Goal: Task Accomplishment & Management: Use online tool/utility

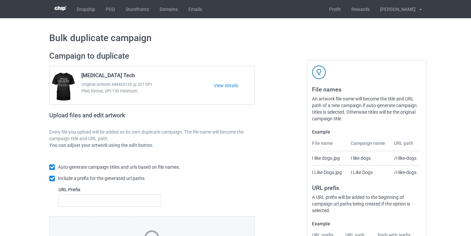
scroll to position [87, 0]
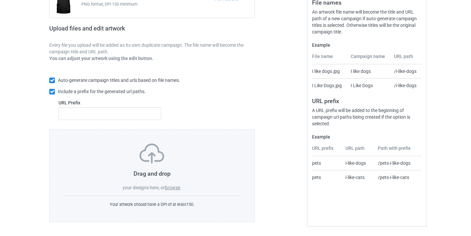
click at [172, 188] on label "browse" at bounding box center [172, 187] width 15 height 5
click at [0, 0] on input "browse" at bounding box center [0, 0] width 0 height 0
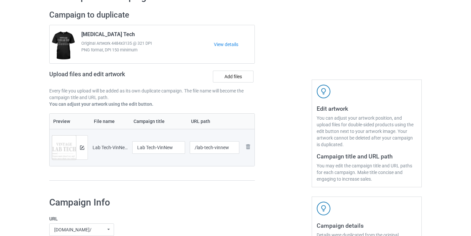
scroll to position [43, 0]
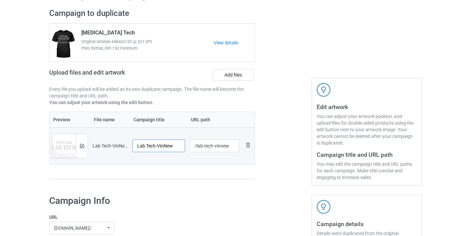
click at [167, 147] on input "Lab Tech-VinNew" at bounding box center [158, 145] width 53 height 13
type input "Lab Tech"
click at [221, 146] on input "/lab-tech-vinnew" at bounding box center [215, 145] width 50 height 13
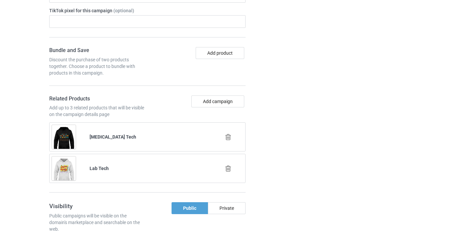
scroll to position [679, 0]
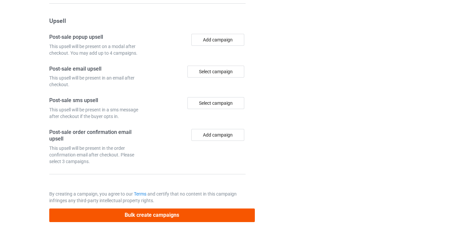
type input "/lab-tech8"
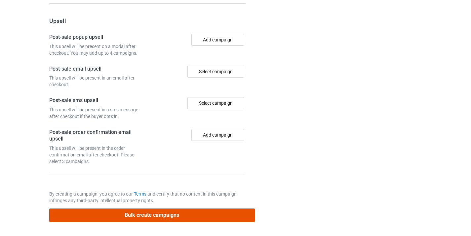
click at [224, 215] on button "Bulk create campaigns" at bounding box center [152, 215] width 206 height 14
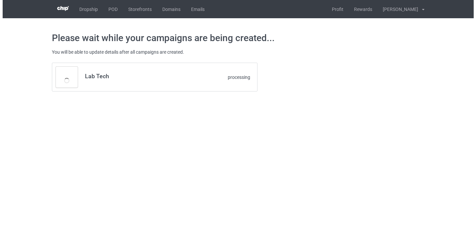
scroll to position [0, 0]
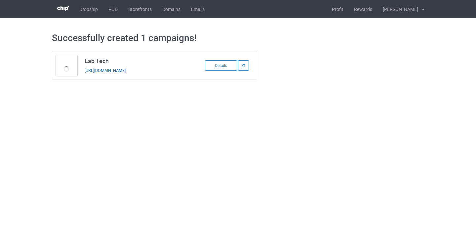
click at [126, 71] on link "[URL][DOMAIN_NAME]" at bounding box center [105, 70] width 41 height 5
